Goal: Task Accomplishment & Management: Use online tool/utility

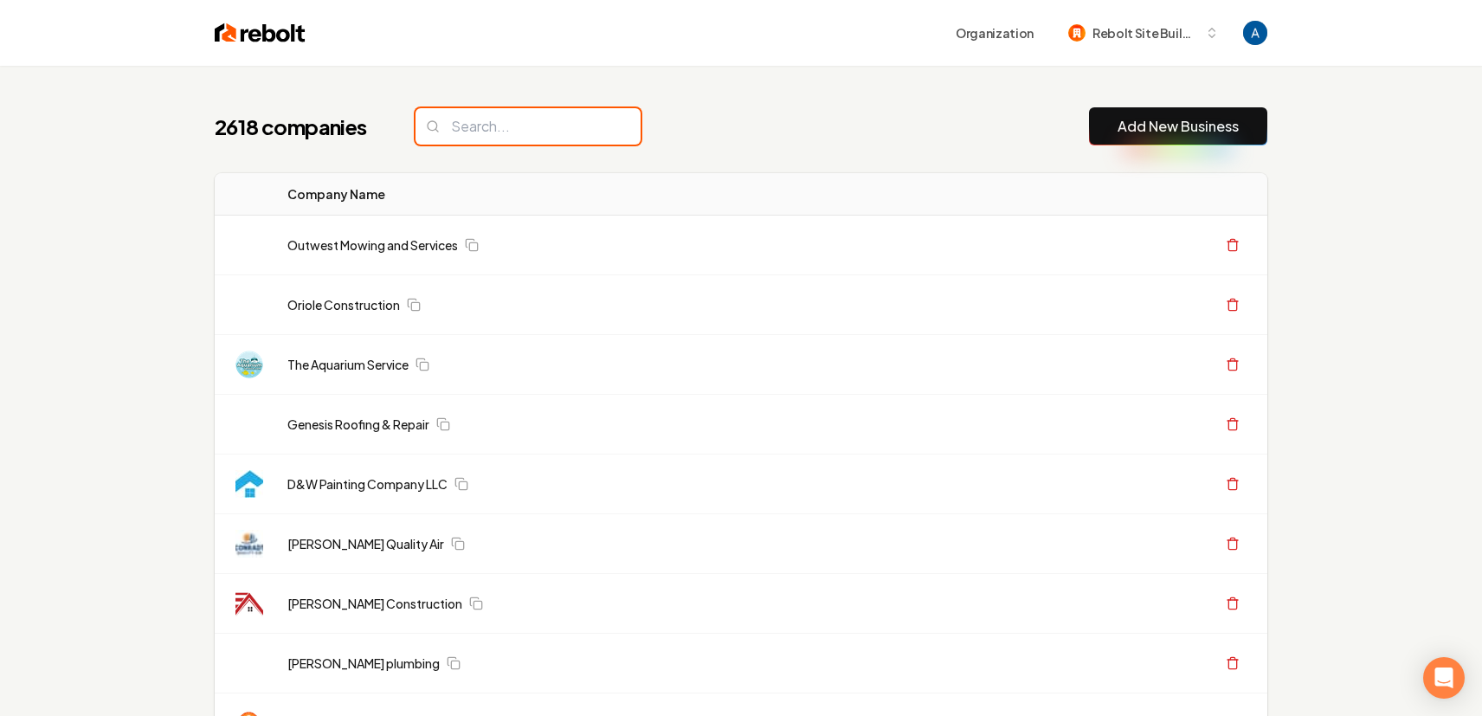
click at [465, 131] on input "search" at bounding box center [528, 126] width 225 height 36
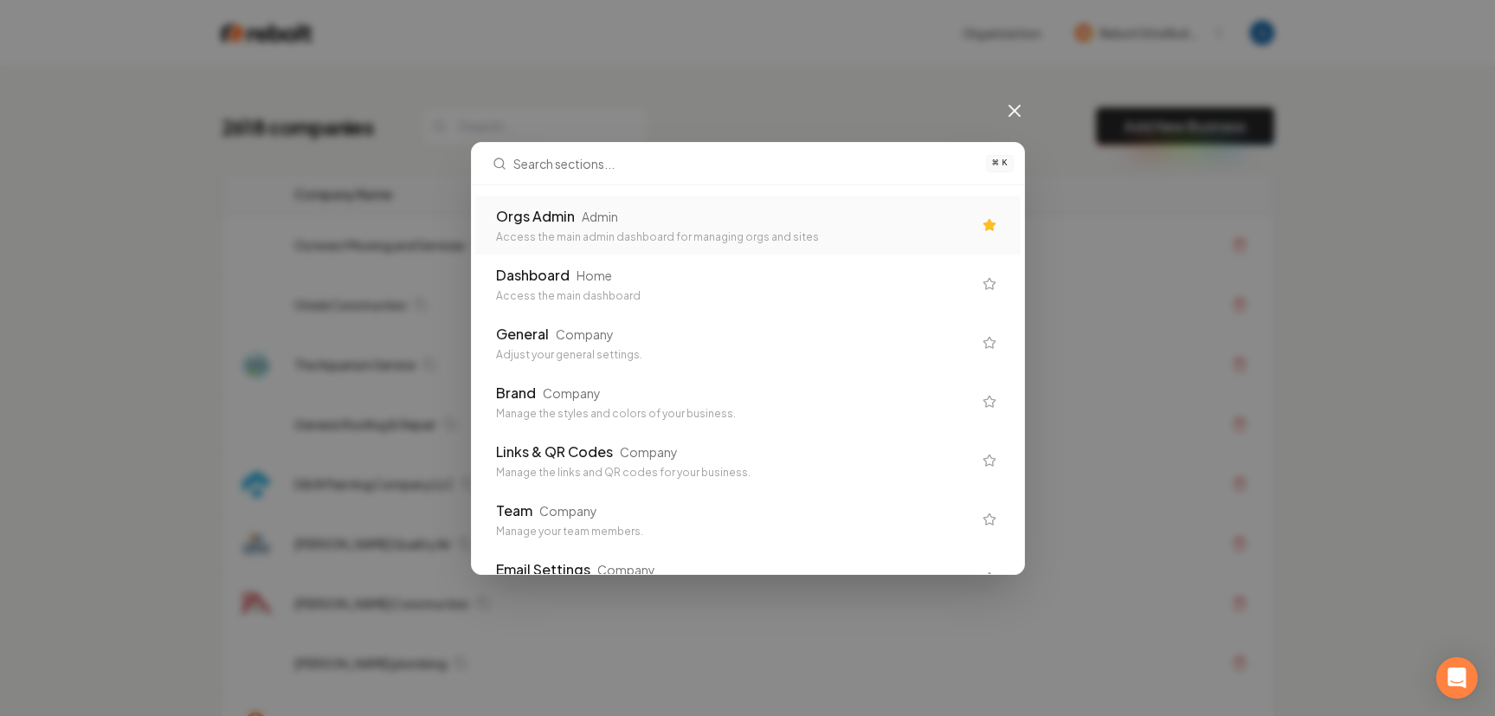
click at [519, 196] on div "Orgs Admin Admin Access the main admin dashboard for managing orgs and sites" at bounding box center [747, 225] width 545 height 59
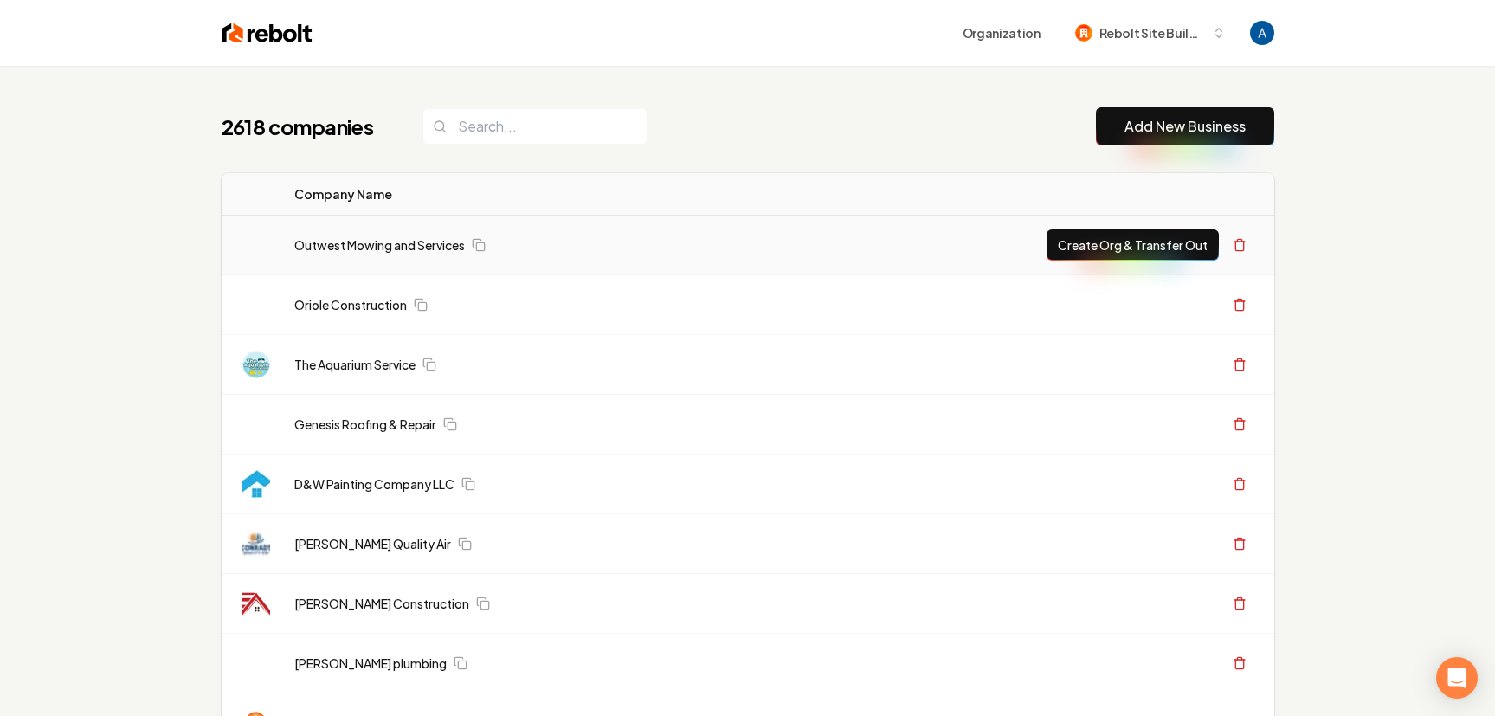
click at [521, 216] on td "Outwest Mowing and Services" at bounding box center [644, 246] width 727 height 60
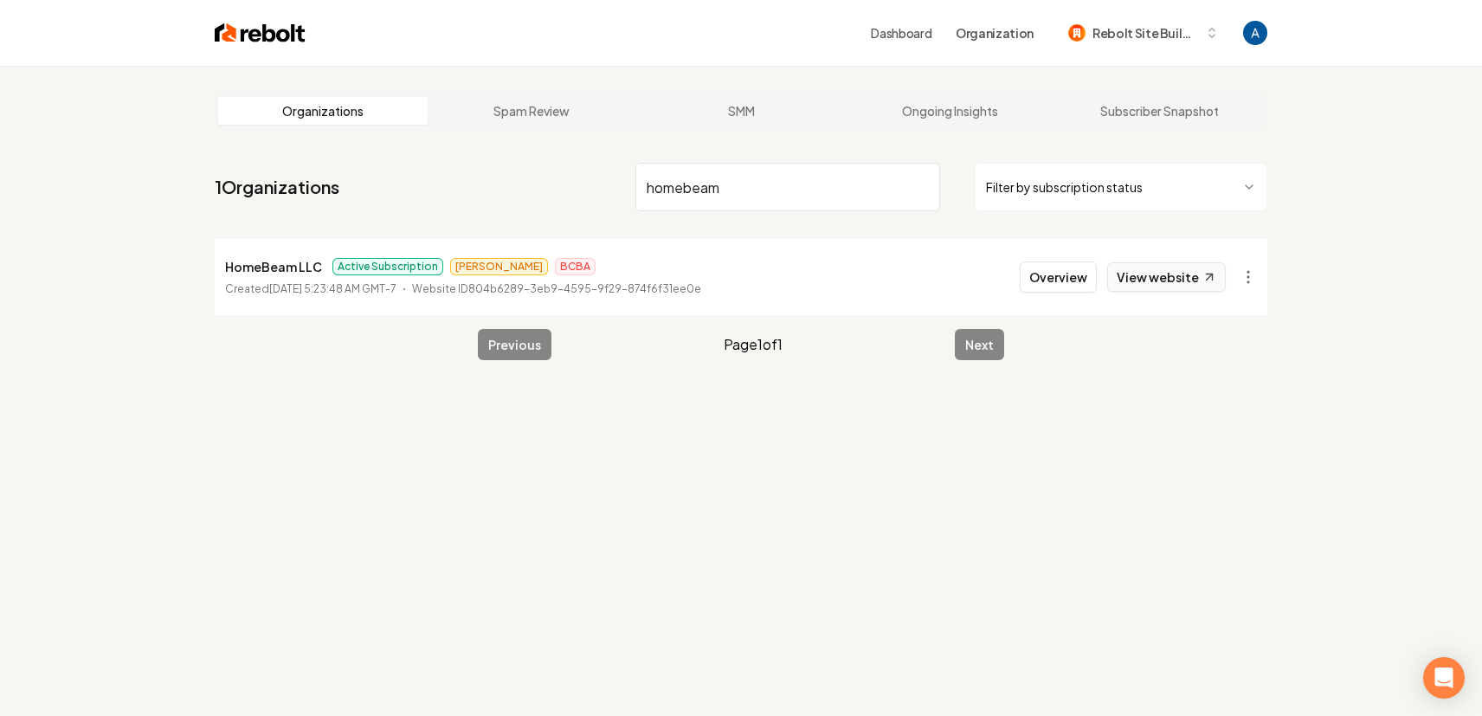
type input "homebeam"
click at [1147, 268] on link "View website" at bounding box center [1166, 276] width 119 height 29
